Goal: Information Seeking & Learning: Find specific fact

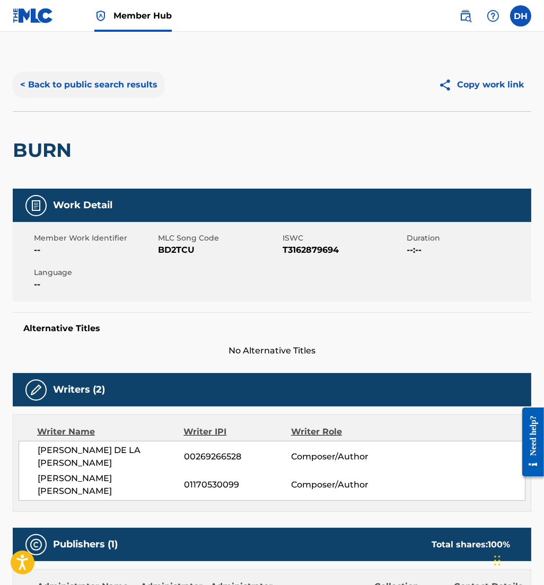
click at [114, 91] on button "< Back to public search results" at bounding box center [89, 85] width 152 height 26
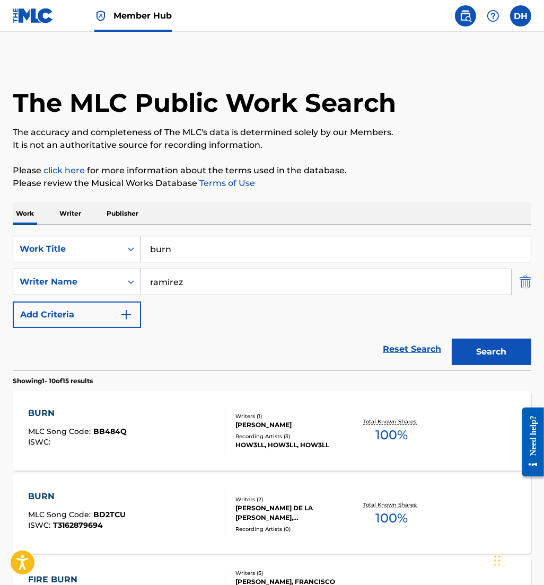
click at [522, 279] on img "Search Form" at bounding box center [525, 282] width 12 height 26
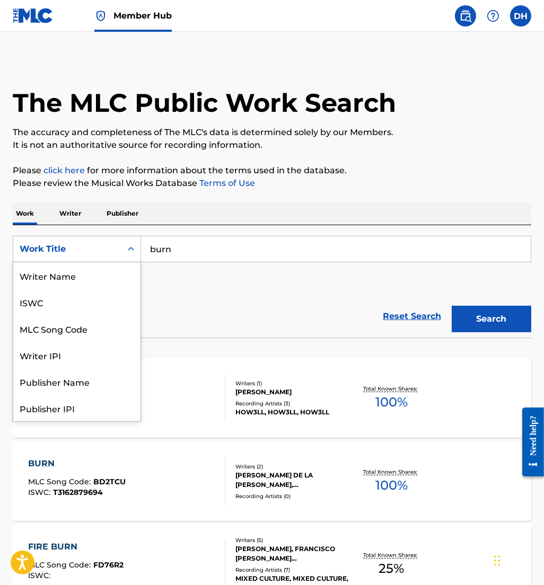
click at [100, 247] on div "Work Title" at bounding box center [67, 249] width 95 height 13
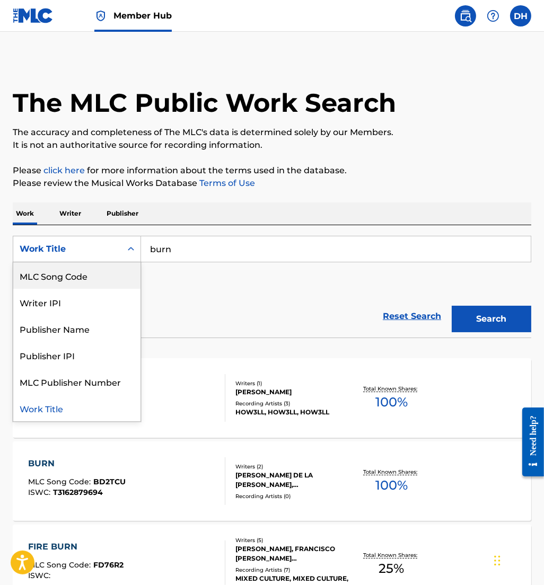
click at [97, 272] on div "MLC Song Code" at bounding box center [76, 275] width 127 height 26
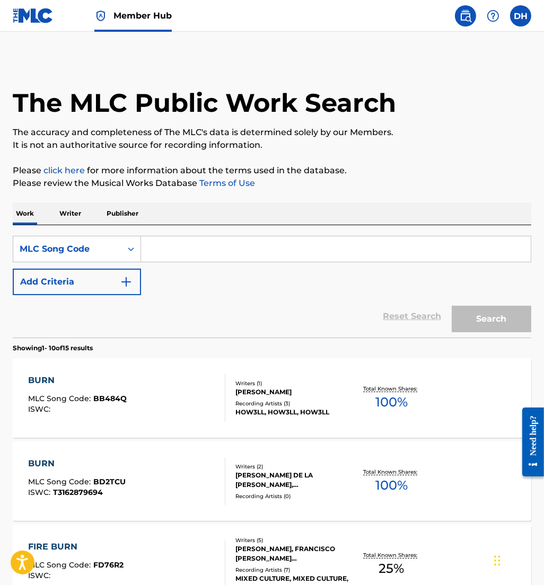
click at [149, 257] on input "Search Form" at bounding box center [335, 248] width 389 height 25
paste input "N6530K"
type input "N6530K"
click at [451, 306] on button "Search" at bounding box center [490, 319] width 79 height 26
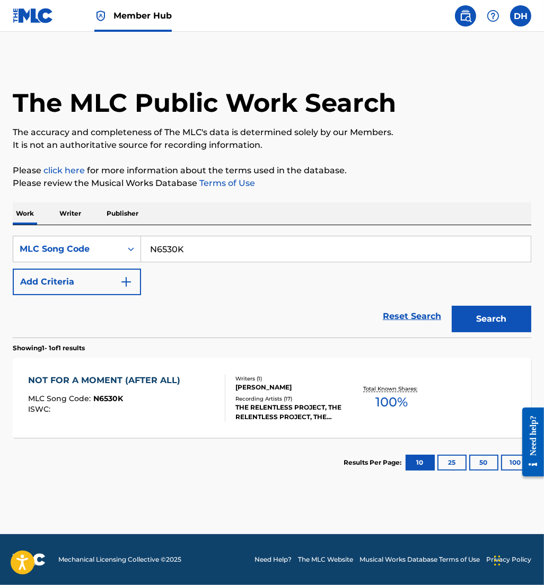
click at [175, 399] on div "MLC Song Code : N6530K" at bounding box center [106, 400] width 157 height 11
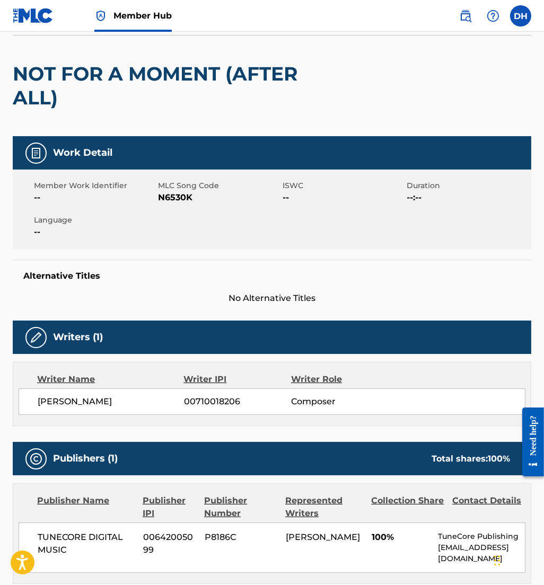
scroll to position [73, 0]
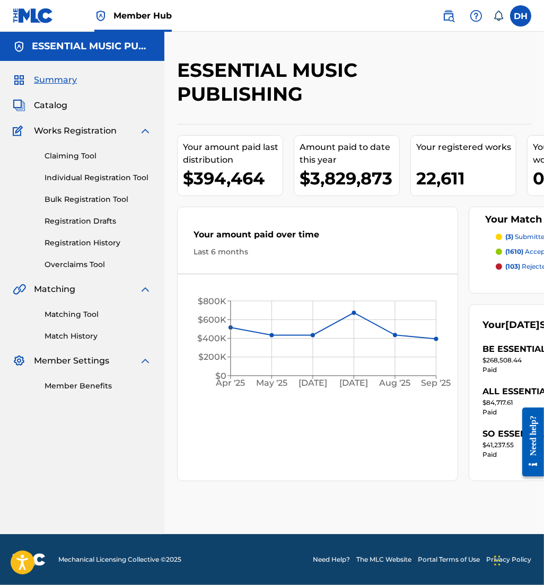
click at [448, 4] on nav "Member Hub DH DH Dominique Hernandez dominique.hernandez.ext@pmgsonymusic.com N…" at bounding box center [272, 16] width 544 height 32
click at [447, 15] on img at bounding box center [448, 16] width 13 height 13
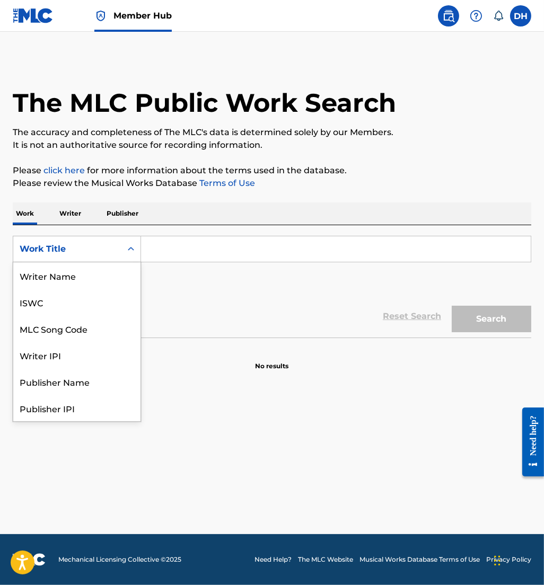
click at [95, 240] on div "Work Title" at bounding box center [67, 249] width 108 height 20
click at [93, 262] on div "MLC Song Code" at bounding box center [76, 275] width 127 height 26
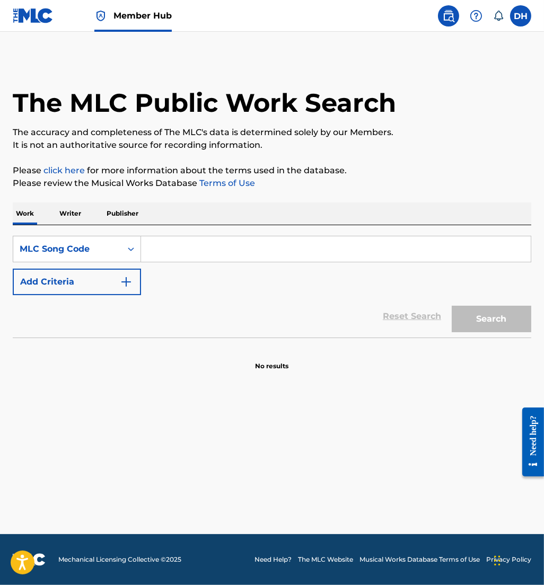
click at [179, 262] on div "Search Form" at bounding box center [336, 249] width 390 height 26
click at [167, 254] on input "Search Form" at bounding box center [335, 248] width 389 height 25
paste input "N4928L"
type input "N4928L"
click at [451, 306] on button "Search" at bounding box center [490, 319] width 79 height 26
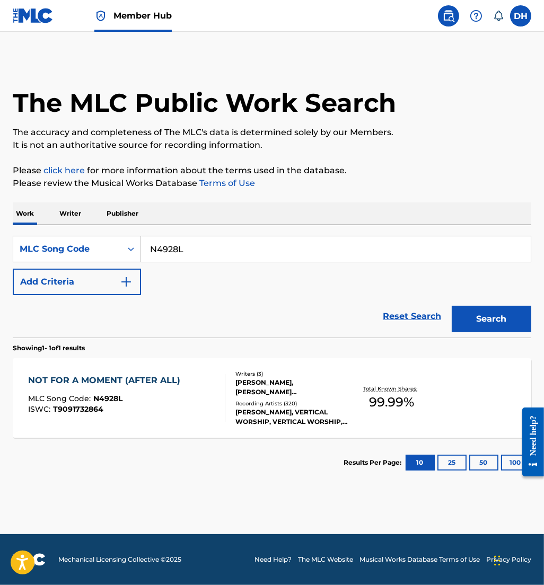
click at [160, 398] on div "MLC Song Code : N4928L" at bounding box center [106, 400] width 157 height 11
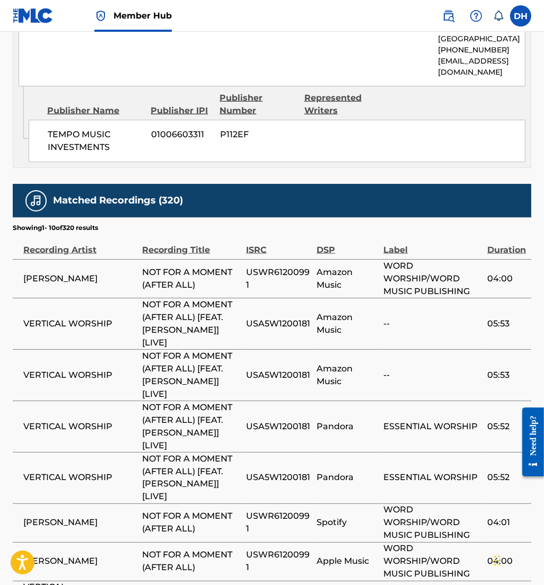
scroll to position [1828, 0]
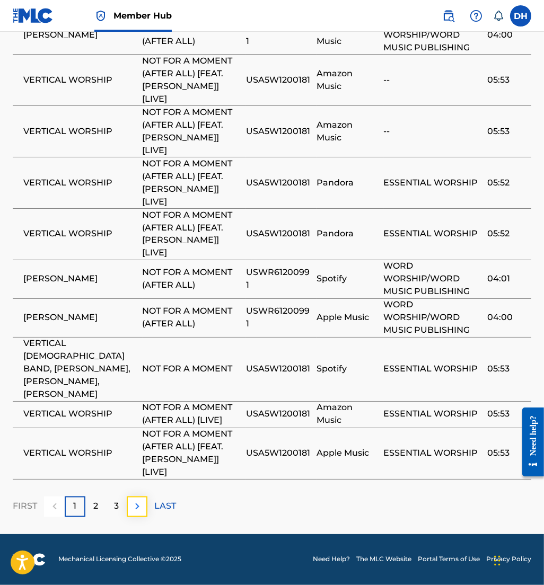
click at [134, 510] on img at bounding box center [137, 506] width 13 height 13
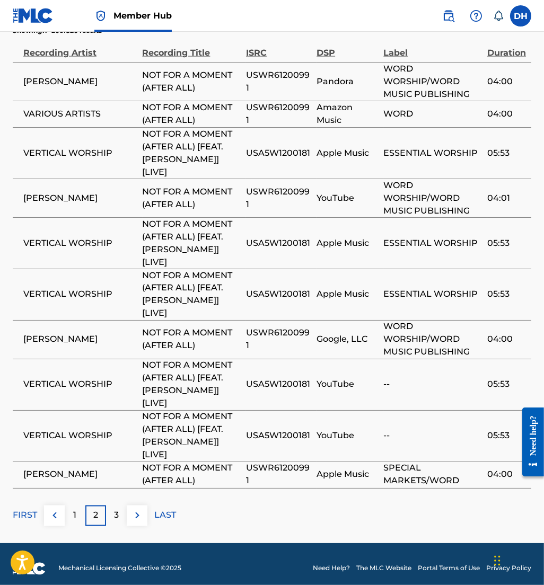
scroll to position [1803, 0]
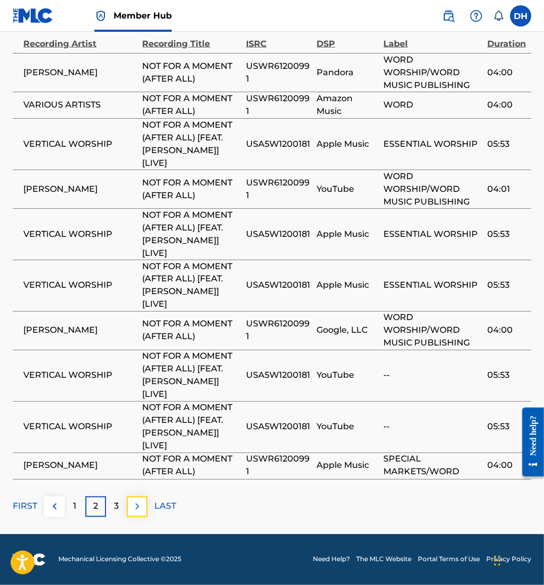
click at [136, 504] on img at bounding box center [137, 506] width 13 height 13
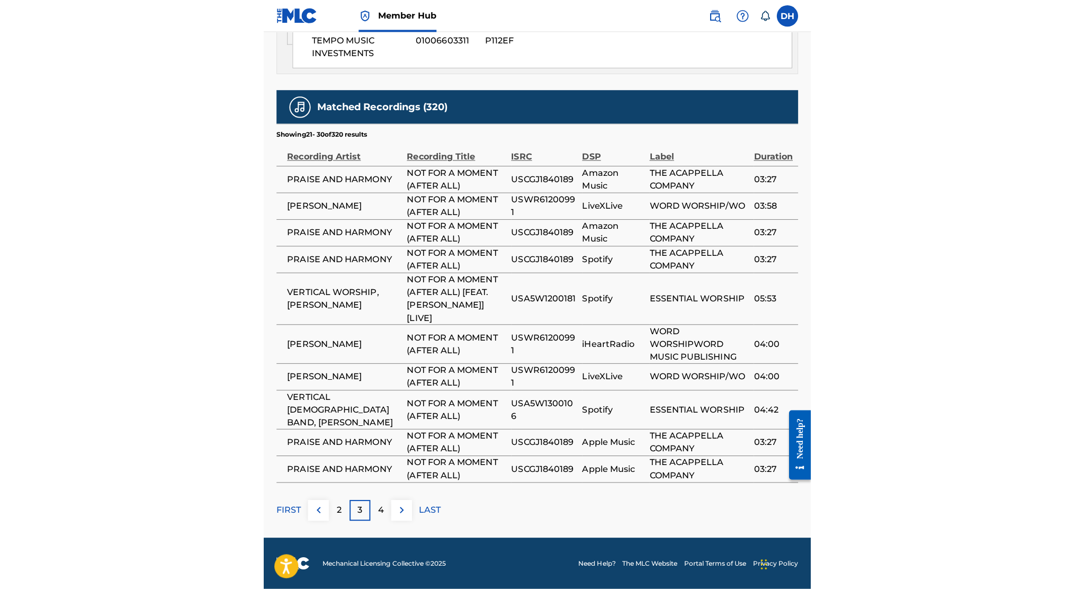
scroll to position [1380, 0]
